Goal: Task Accomplishment & Management: Use online tool/utility

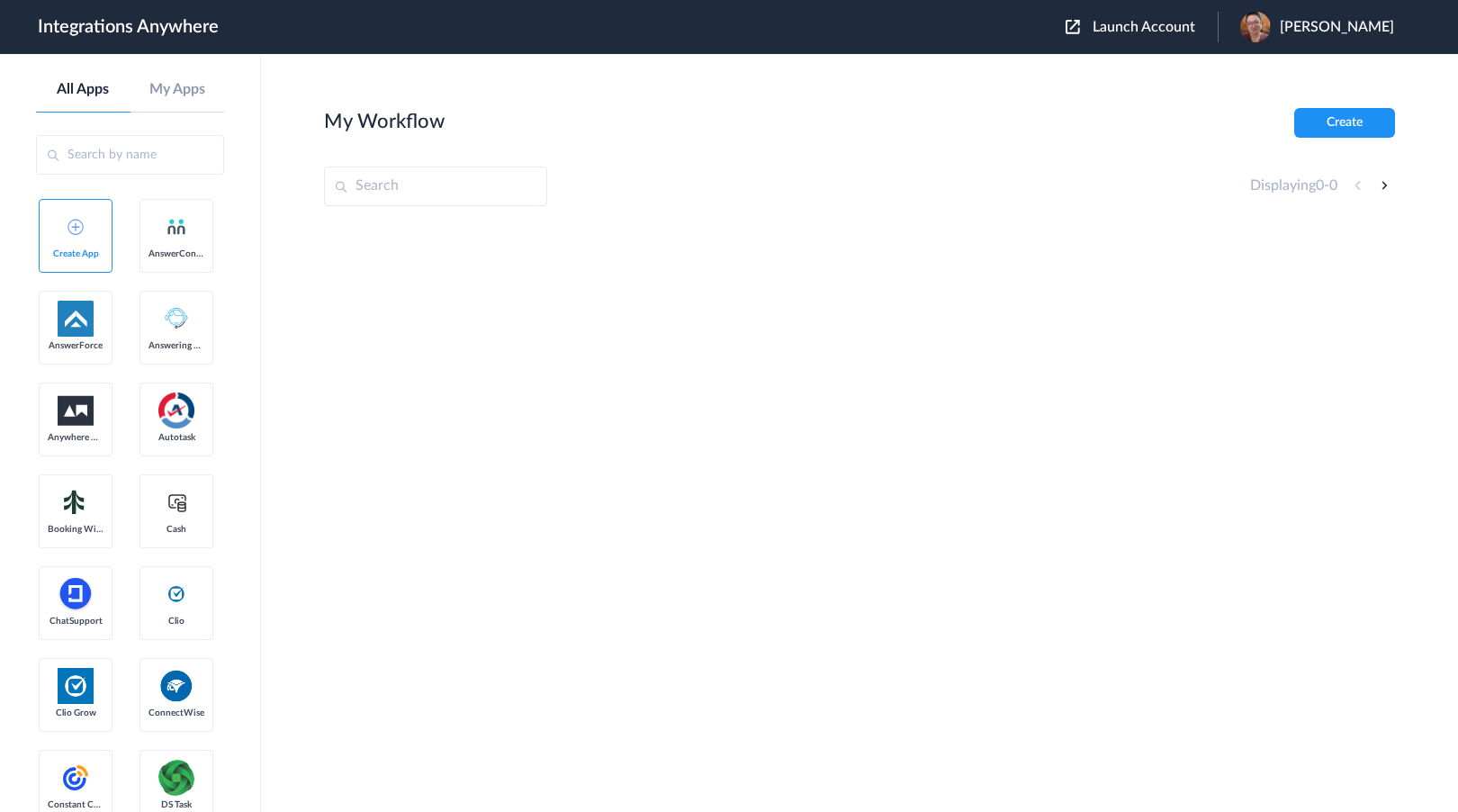
click at [1179, 24] on span "Launch Account" at bounding box center [1143, 27] width 103 height 15
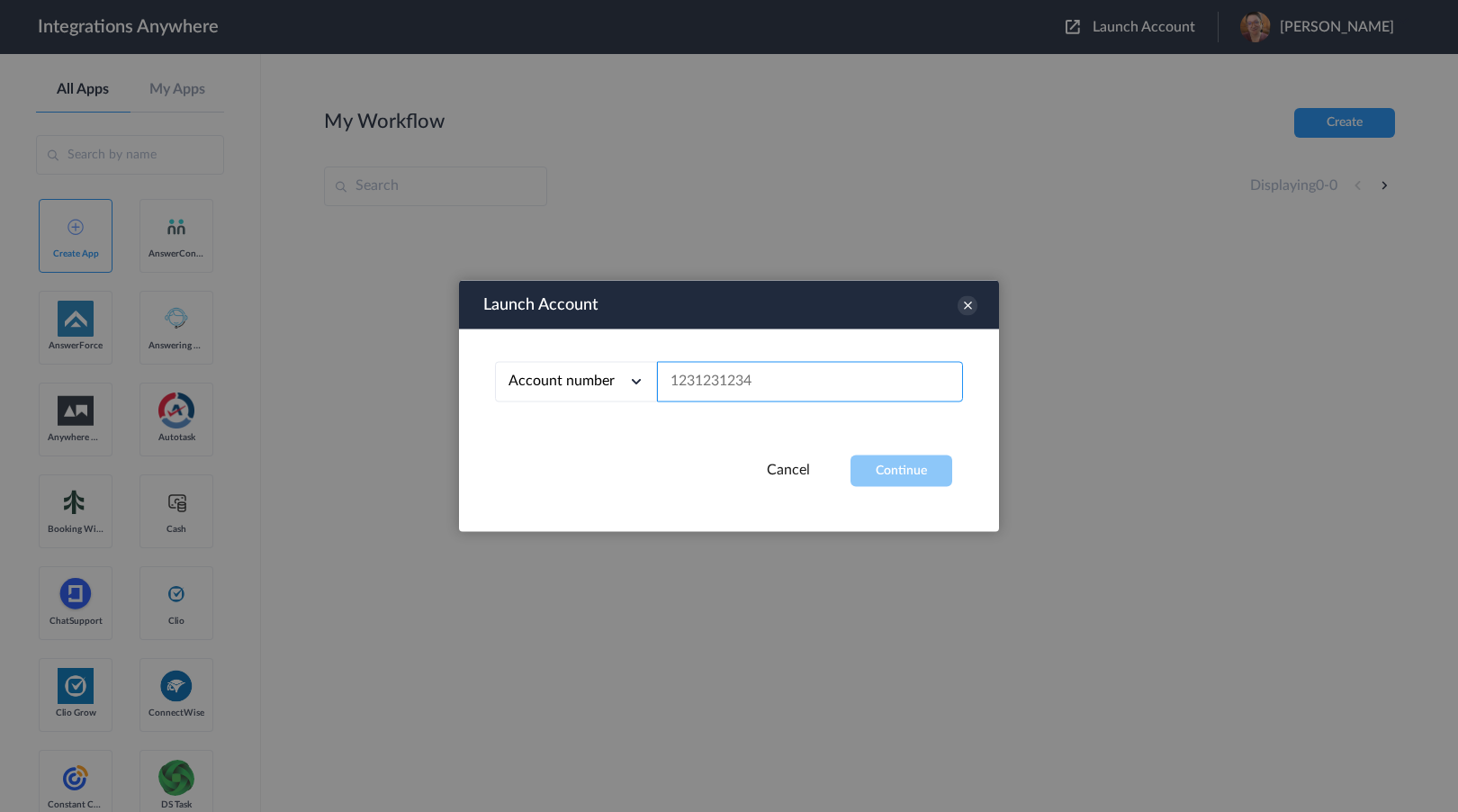
click at [822, 370] on input "text" at bounding box center [809, 382] width 306 height 41
paste input "3072633133"
type input "3072633133"
click at [901, 473] on button "Continue" at bounding box center [901, 471] width 102 height 32
